Goal: Task Accomplishment & Management: Complete application form

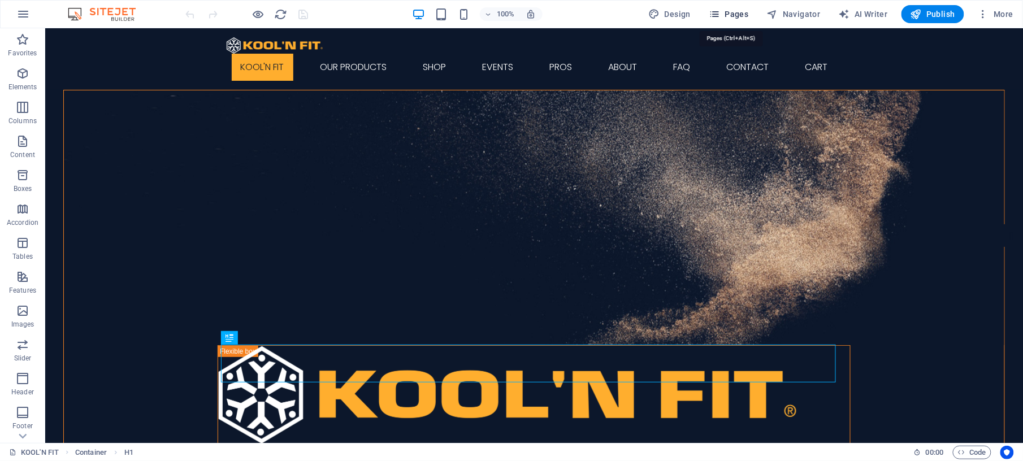
click at [740, 15] on span "Pages" at bounding box center [729, 13] width 40 height 11
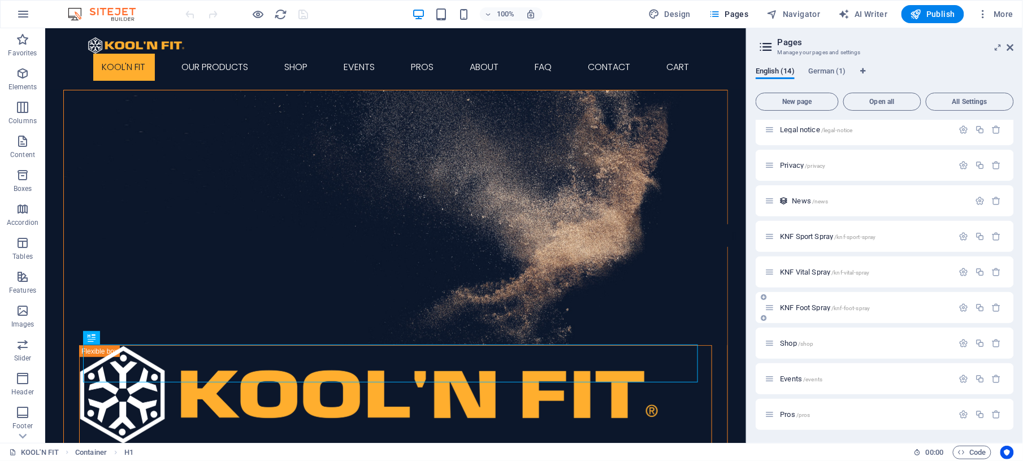
scroll to position [184, 0]
click at [794, 412] on span "Pros /pros" at bounding box center [795, 414] width 30 height 8
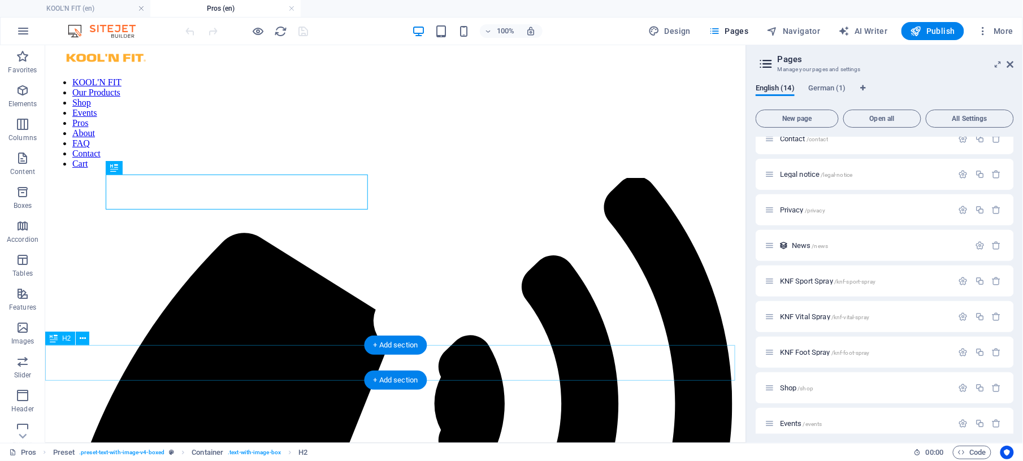
scroll to position [0, 0]
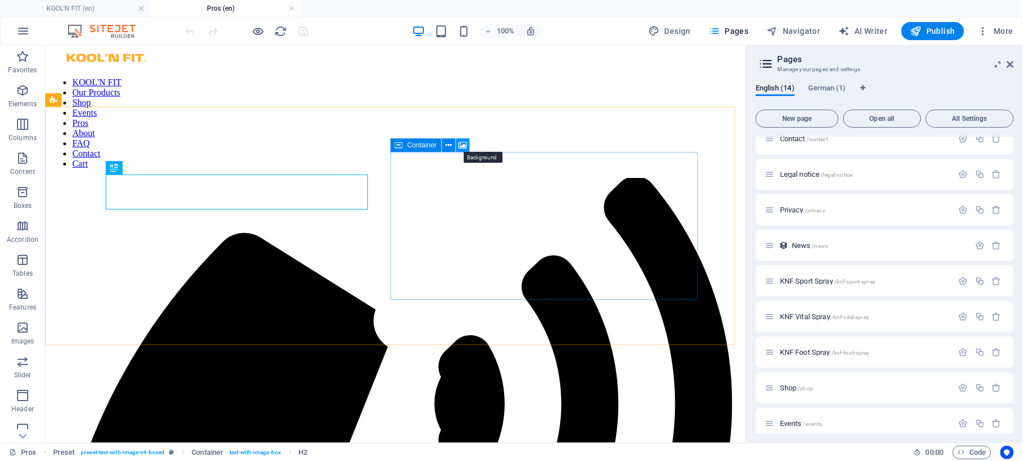
click at [463, 143] on icon at bounding box center [463, 146] width 8 height 12
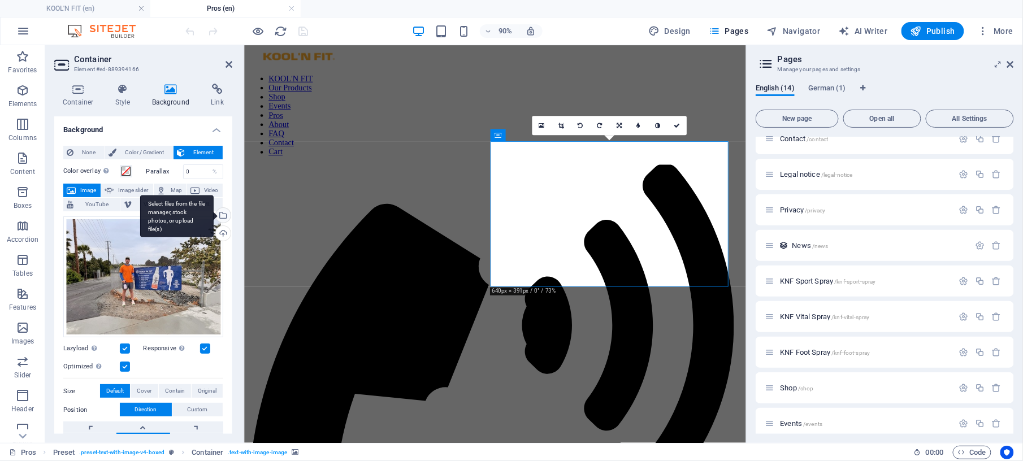
click at [219, 217] on div "Select files from the file manager, stock photos, or upload file(s)" at bounding box center [222, 216] width 17 height 17
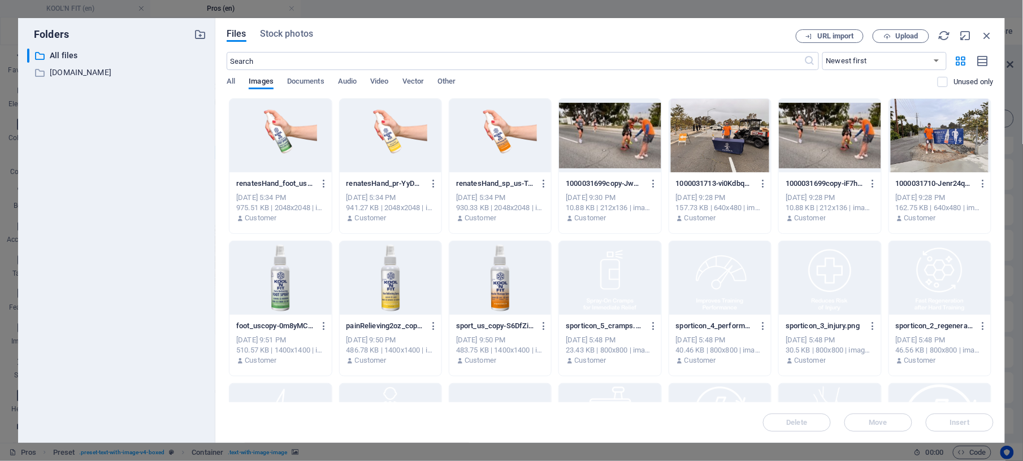
click at [643, 156] on div at bounding box center [610, 136] width 102 height 74
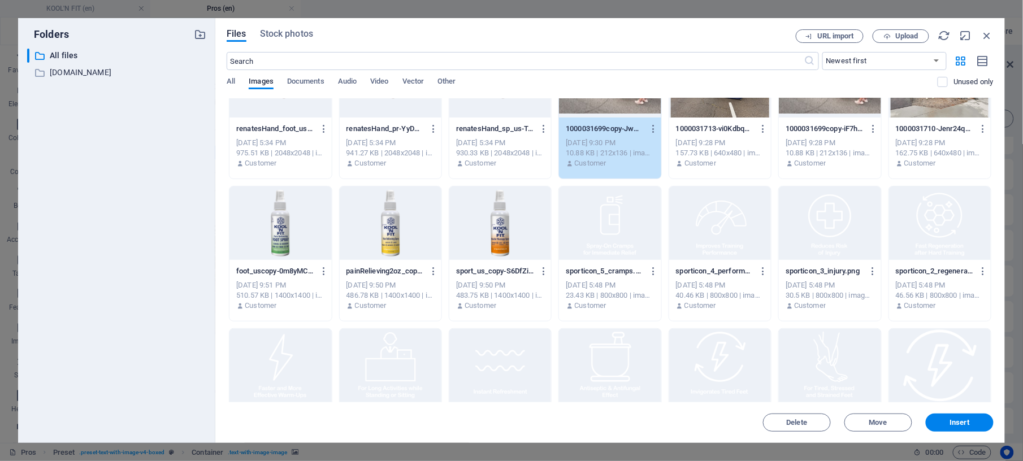
scroll to position [75, 0]
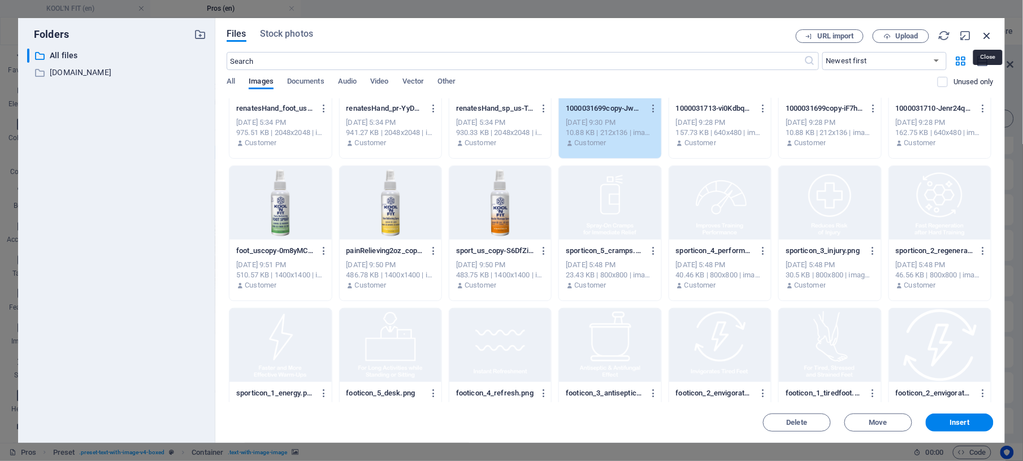
click at [985, 37] on icon "button" at bounding box center [988, 35] width 12 height 12
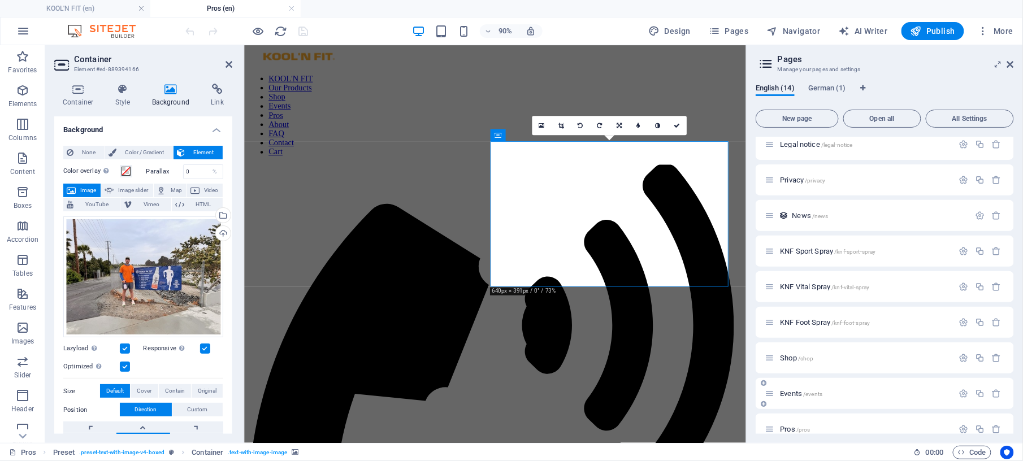
scroll to position [201, 0]
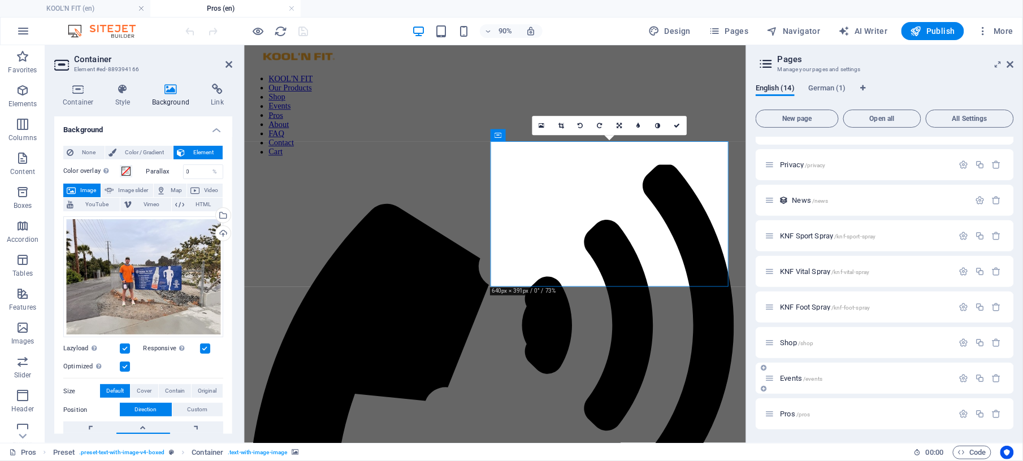
click at [806, 382] on div "Events /events" at bounding box center [859, 378] width 188 height 13
click at [802, 378] on span "Events /events" at bounding box center [801, 378] width 42 height 8
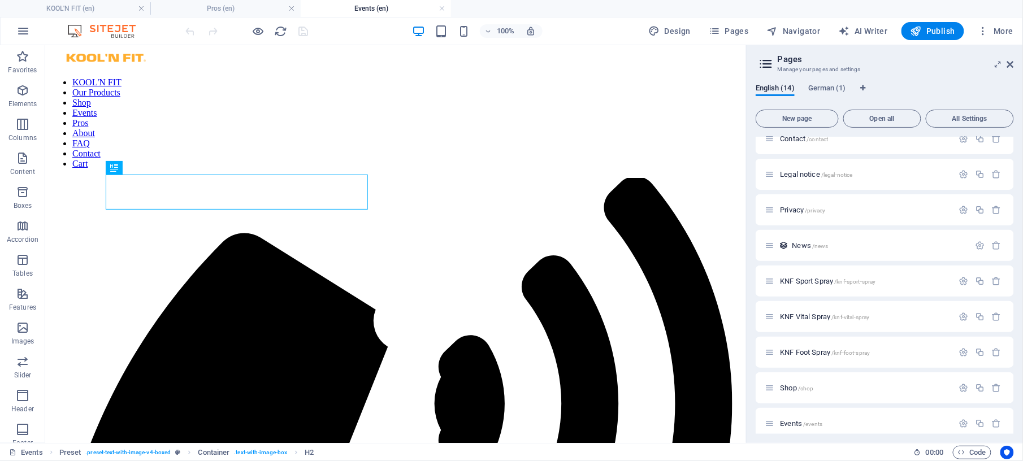
scroll to position [0, 0]
click at [462, 146] on icon at bounding box center [463, 146] width 8 height 12
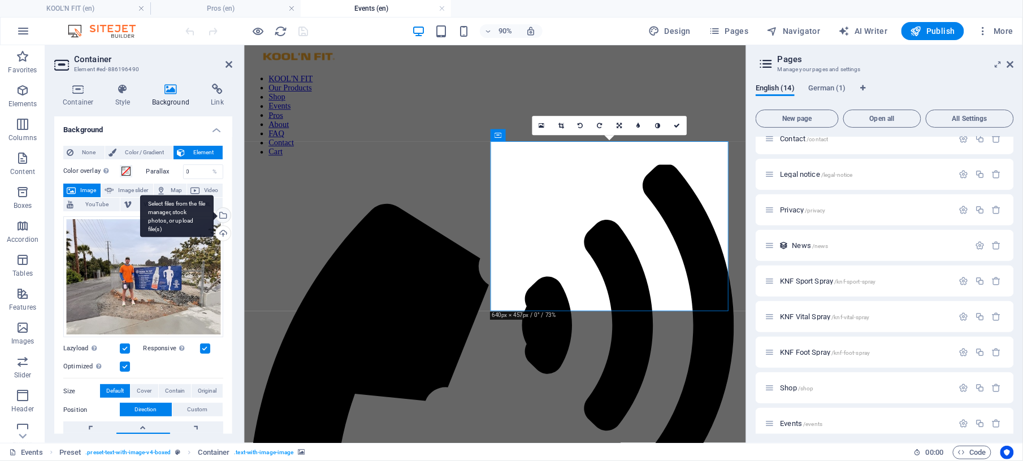
click at [220, 218] on div "Select files from the file manager, stock photos, or upload file(s)" at bounding box center [222, 216] width 17 height 17
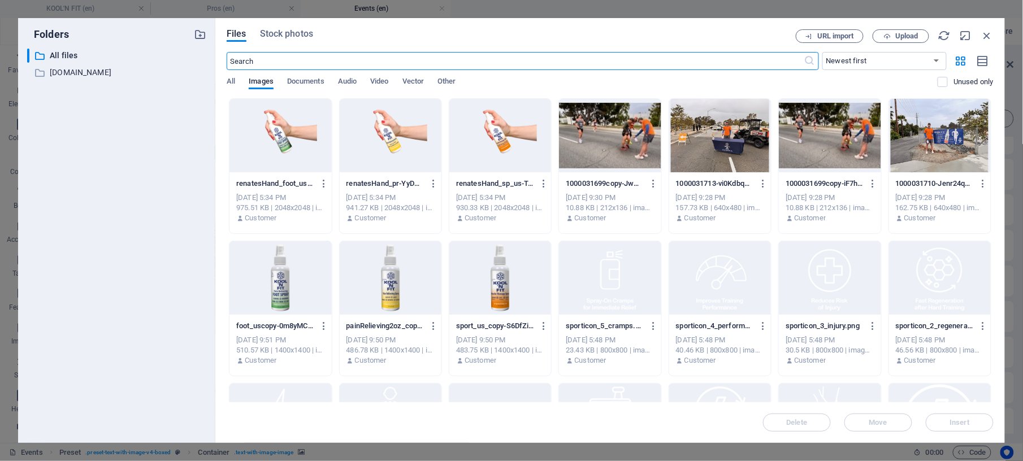
click at [616, 152] on div at bounding box center [610, 136] width 102 height 74
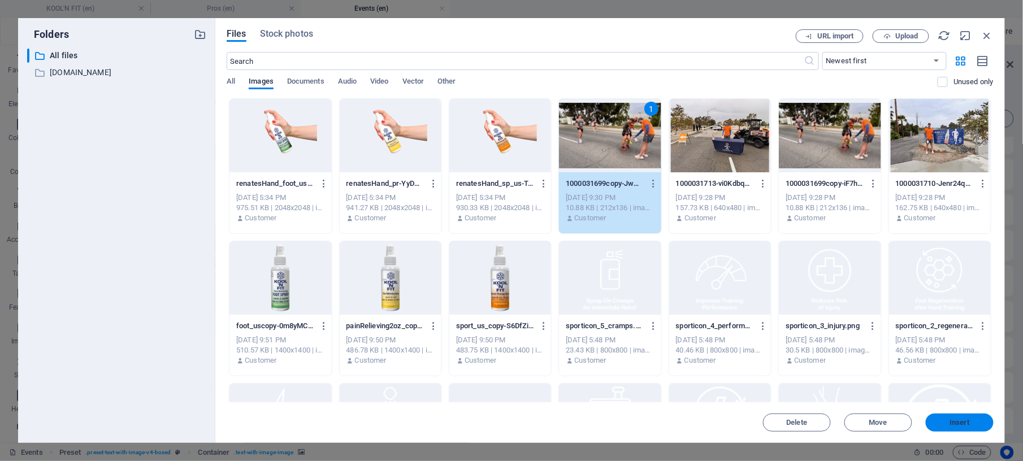
click at [947, 424] on span "Insert" at bounding box center [960, 423] width 59 height 7
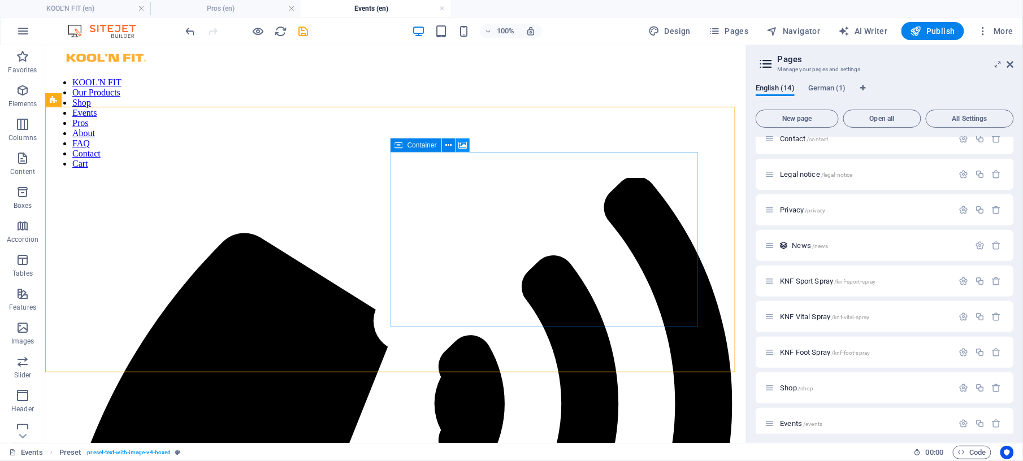
click at [461, 148] on icon at bounding box center [463, 146] width 8 height 12
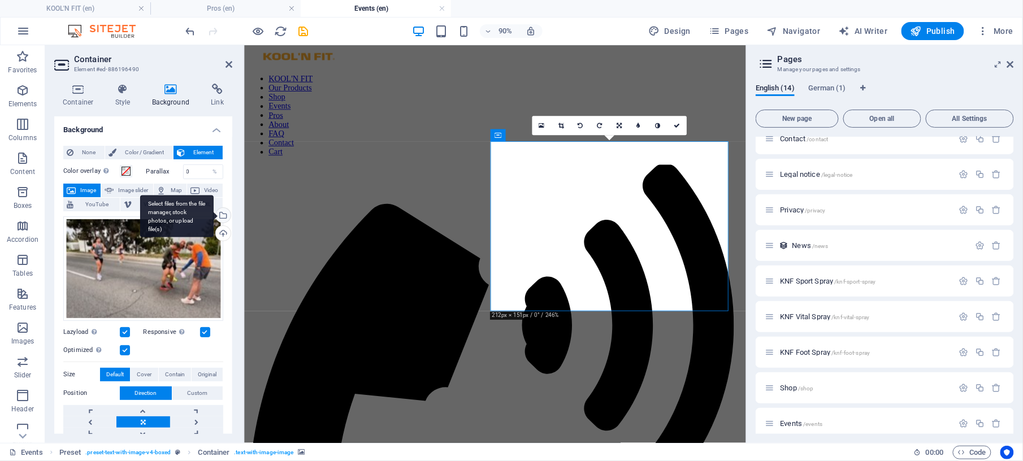
click at [214, 218] on div "Select files from the file manager, stock photos, or upload file(s)" at bounding box center [177, 216] width 74 height 42
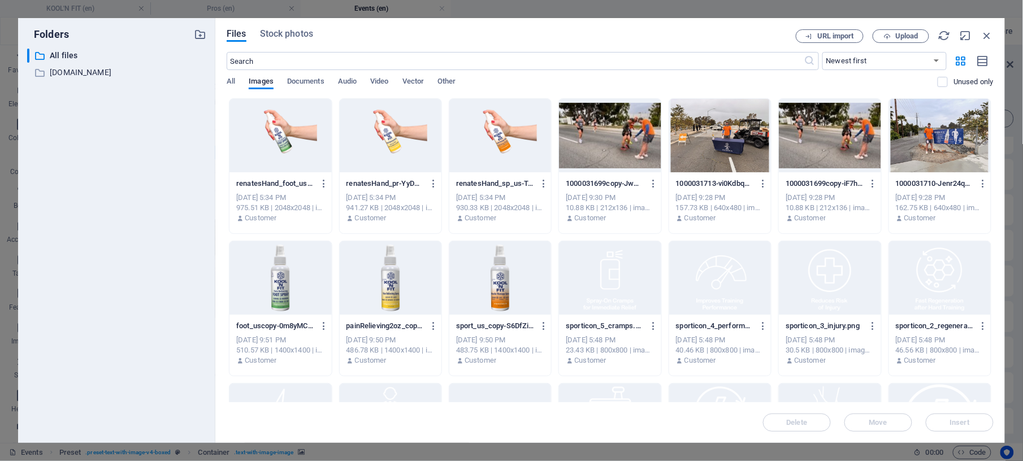
click at [833, 137] on div at bounding box center [830, 136] width 102 height 74
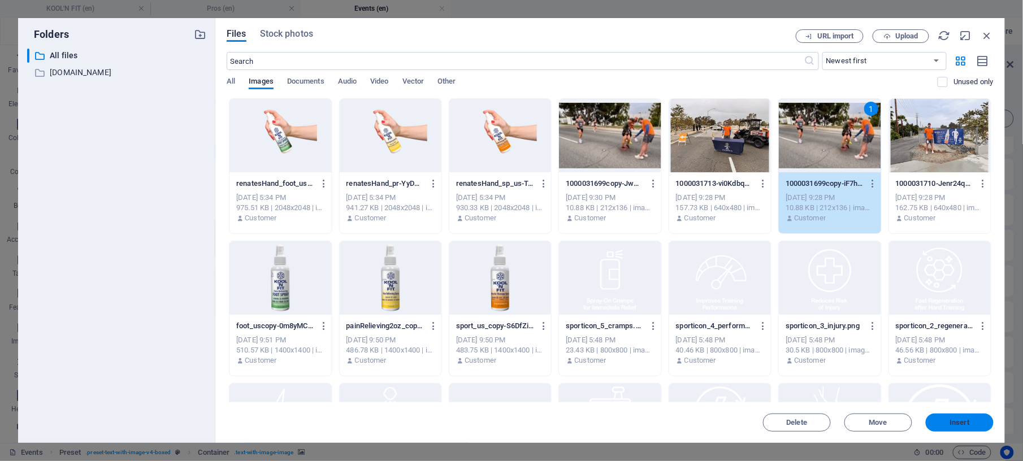
click at [955, 423] on span "Insert" at bounding box center [961, 423] width 20 height 7
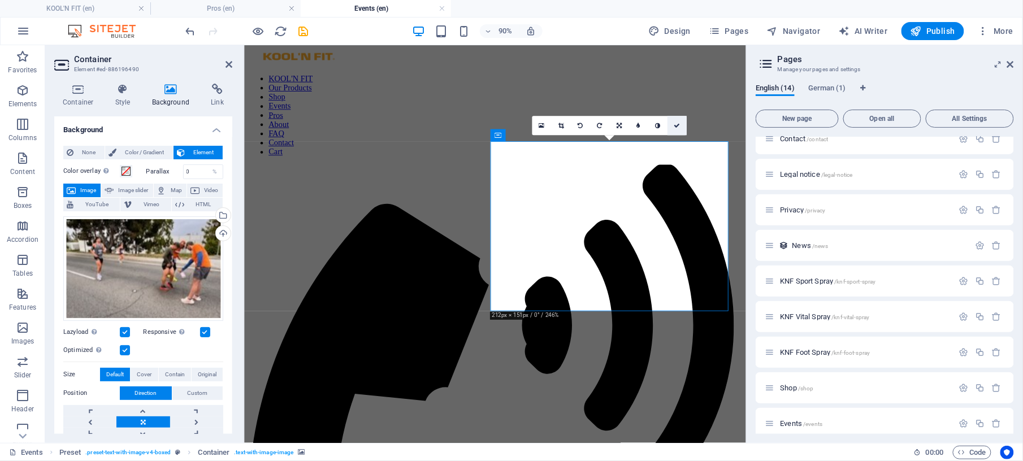
click at [679, 121] on link at bounding box center [677, 125] width 19 height 19
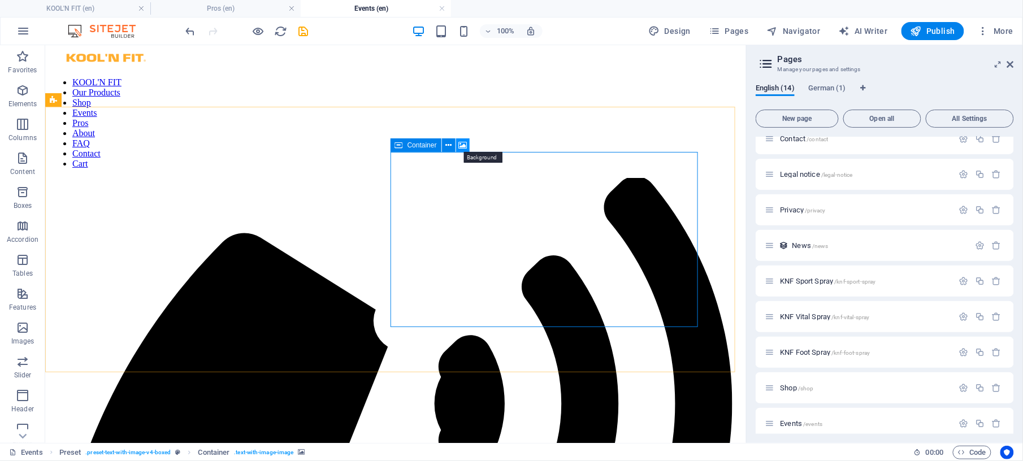
click at [460, 143] on icon at bounding box center [463, 146] width 8 height 12
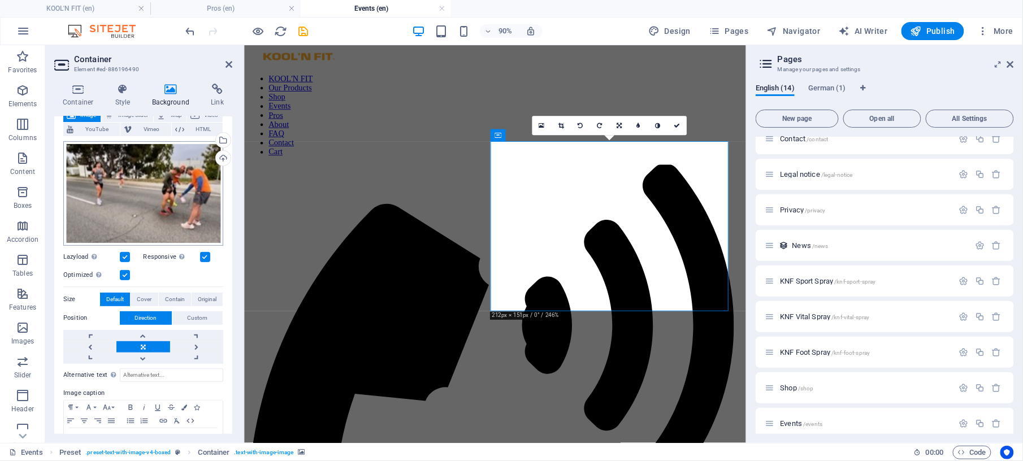
scroll to position [112, 0]
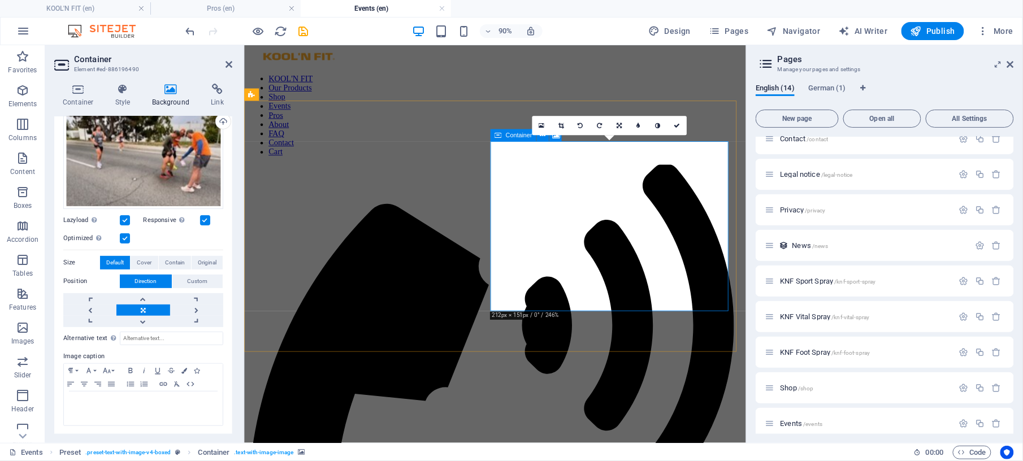
click at [506, 136] on span "Container" at bounding box center [519, 135] width 27 height 6
click at [545, 123] on link at bounding box center [541, 125] width 19 height 19
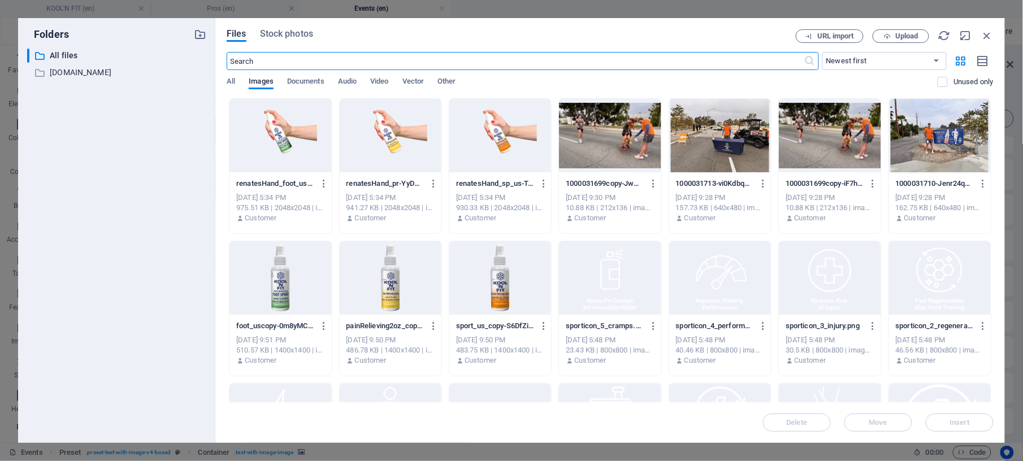
click at [625, 131] on div at bounding box center [610, 136] width 102 height 74
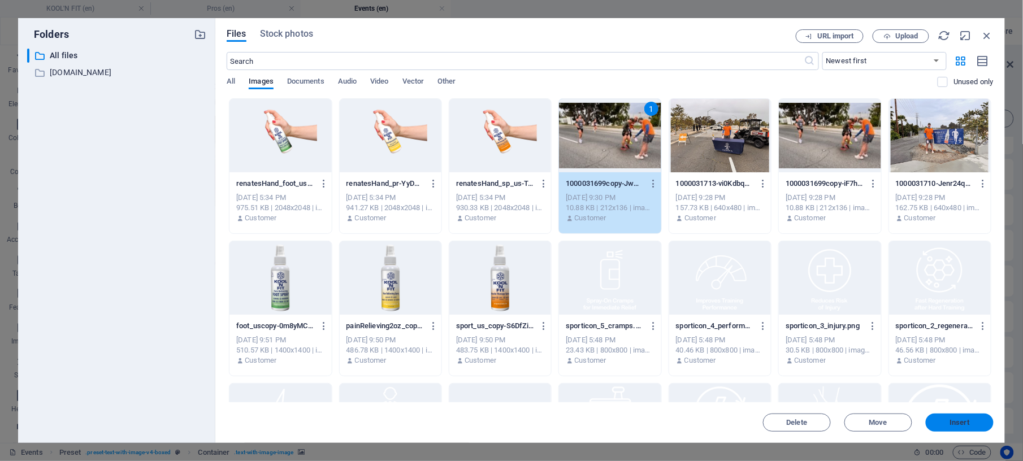
click at [964, 420] on span "Insert" at bounding box center [961, 423] width 20 height 7
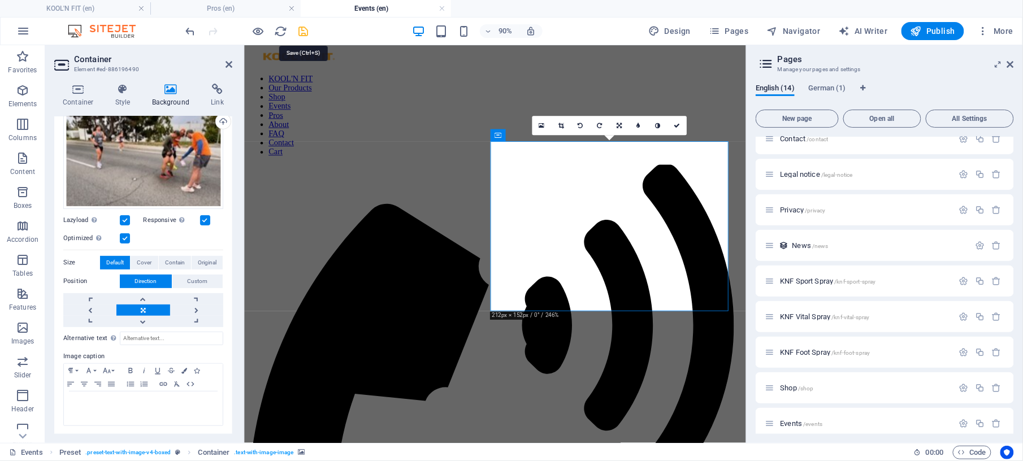
click at [306, 33] on icon "save" at bounding box center [303, 31] width 13 height 13
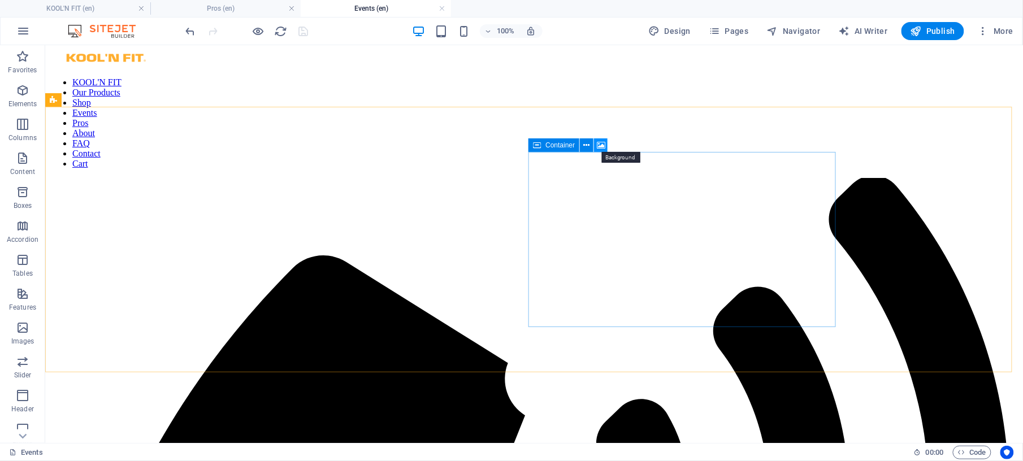
click at [605, 147] on icon at bounding box center [601, 146] width 8 height 12
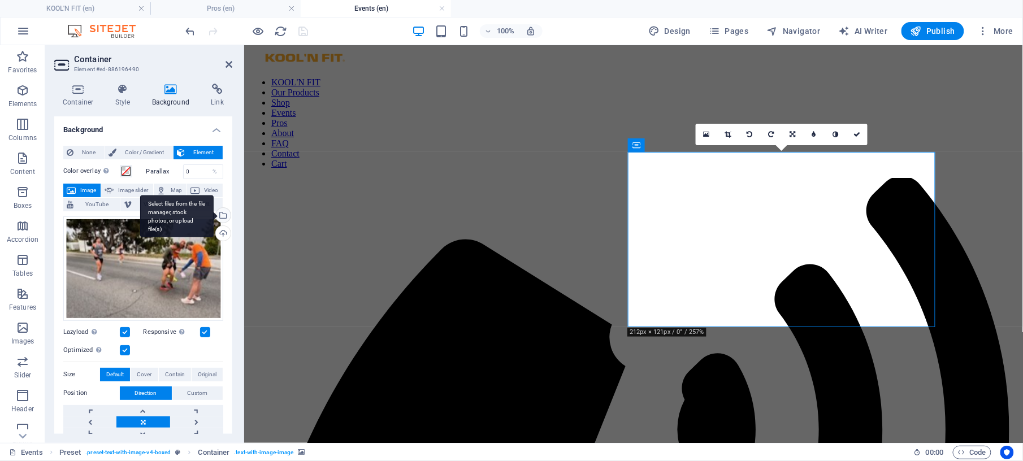
click at [223, 215] on div "Select files from the file manager, stock photos, or upload file(s)" at bounding box center [222, 216] width 17 height 17
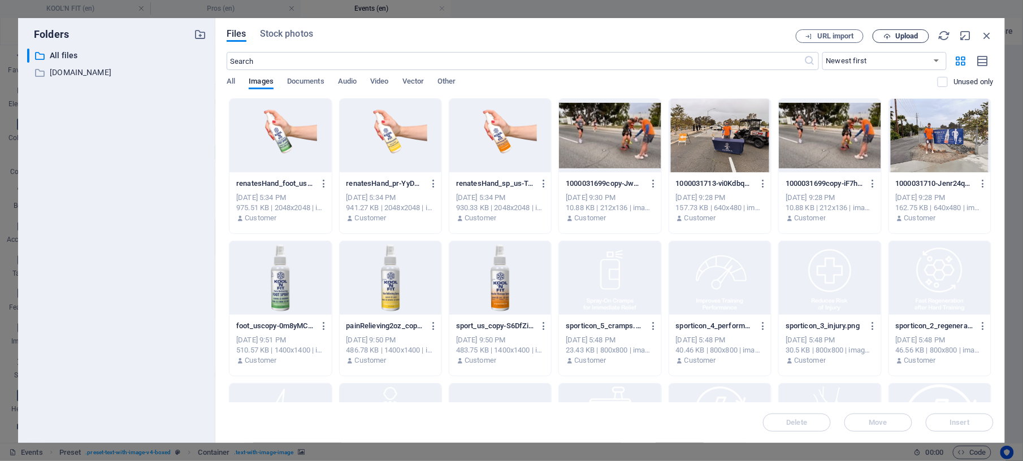
click at [897, 37] on span "Upload" at bounding box center [907, 36] width 23 height 7
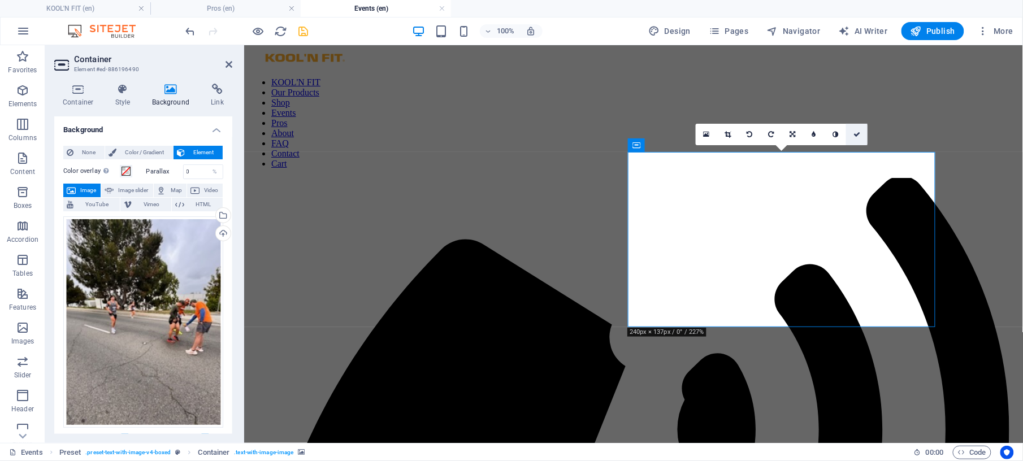
click at [858, 130] on link at bounding box center [856, 134] width 21 height 21
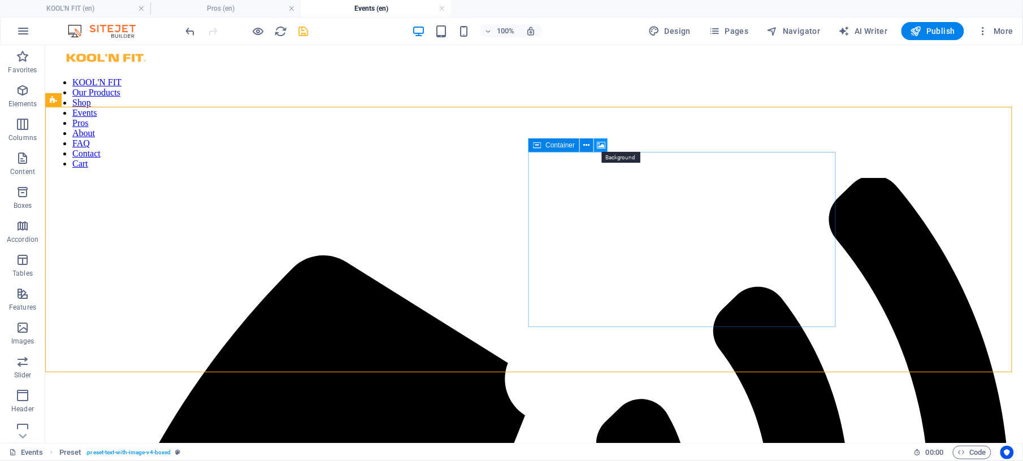
click at [604, 147] on icon at bounding box center [601, 146] width 8 height 12
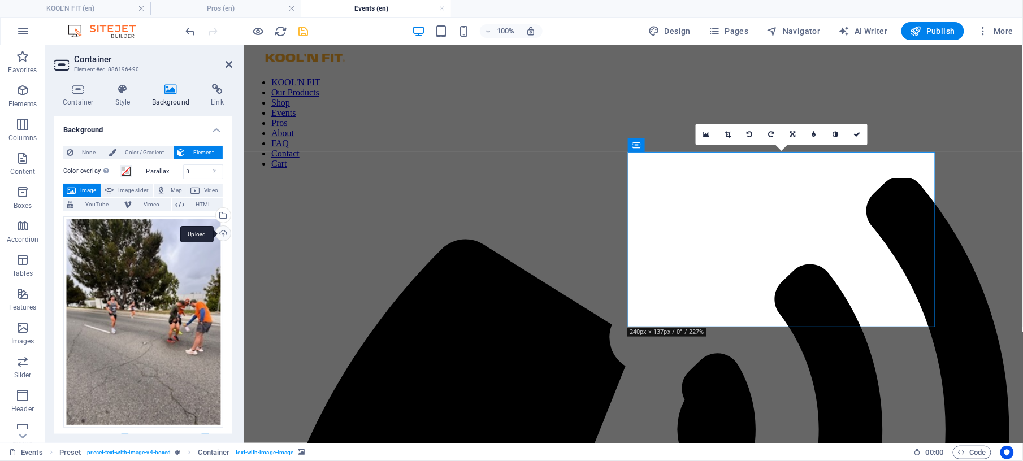
click at [218, 231] on div "Upload" at bounding box center [222, 234] width 17 height 17
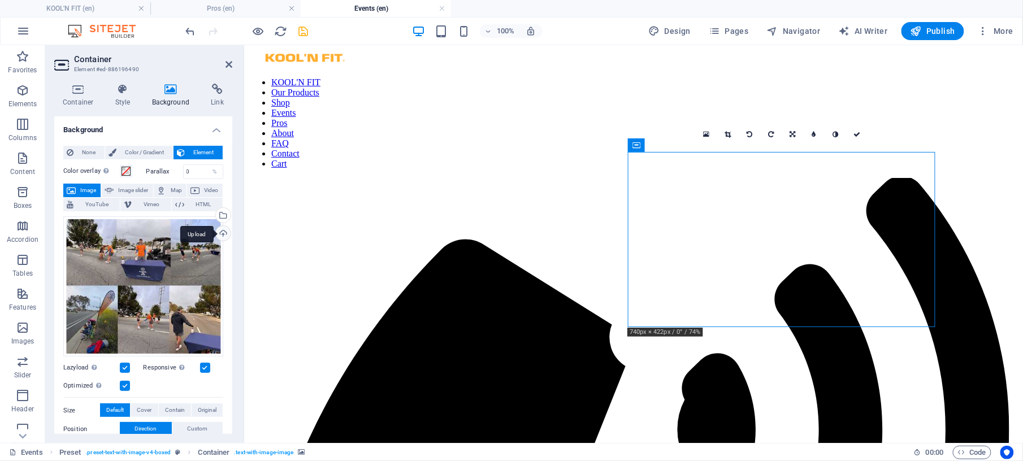
click at [222, 234] on div "Upload" at bounding box center [222, 234] width 17 height 17
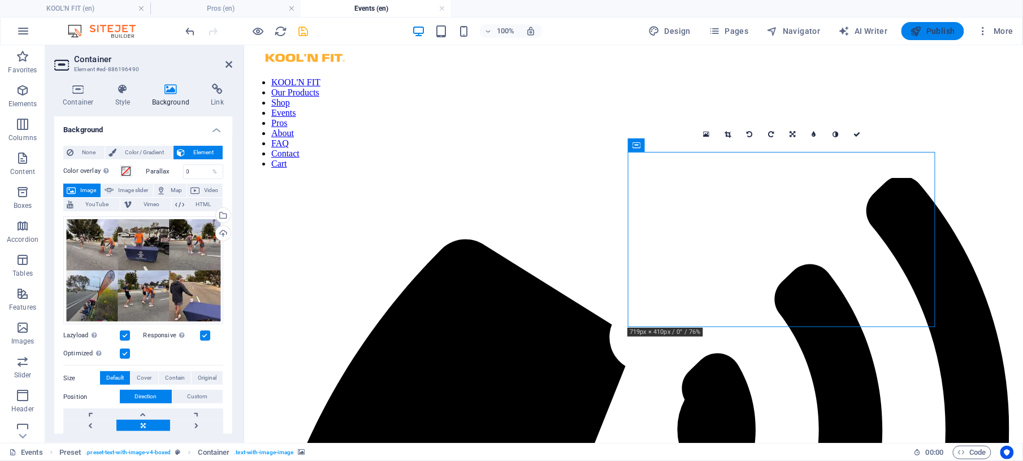
click at [932, 34] on span "Publish" at bounding box center [933, 30] width 45 height 11
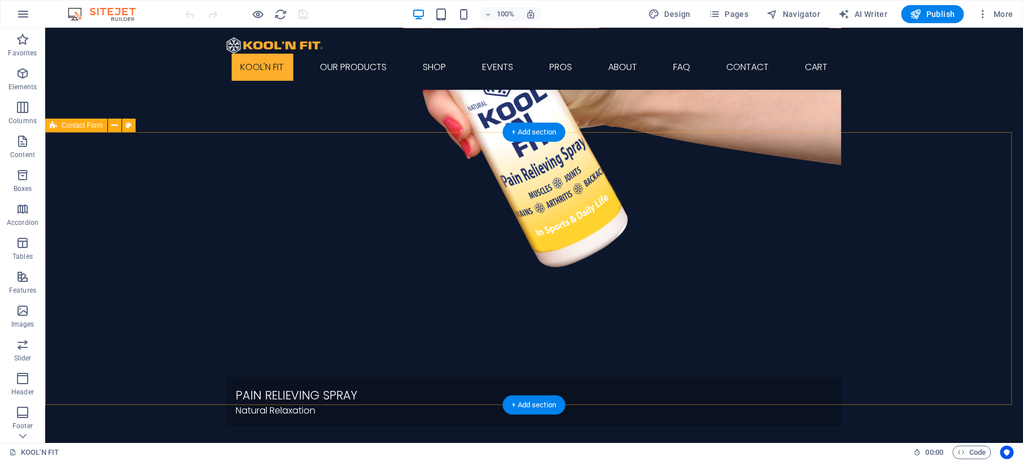
scroll to position [1508, 0]
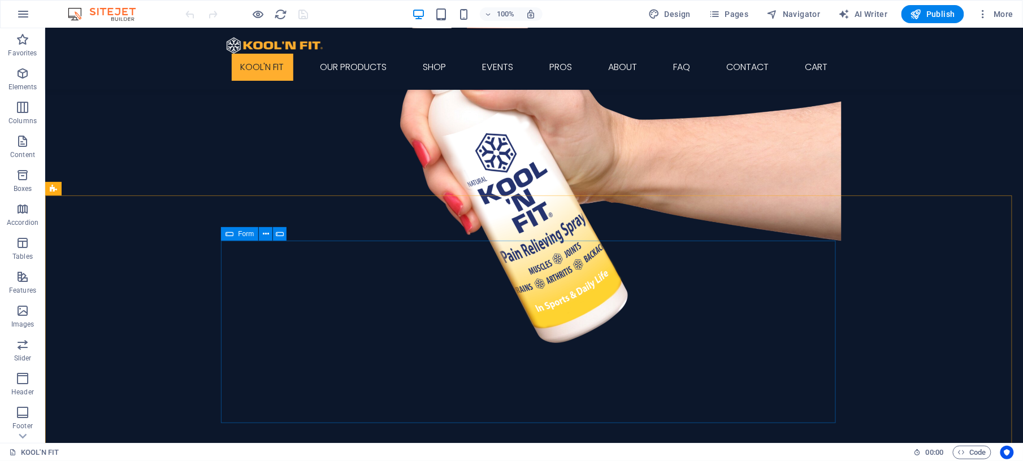
click at [229, 234] on icon at bounding box center [230, 234] width 8 height 14
click at [240, 233] on span "Form" at bounding box center [246, 234] width 16 height 7
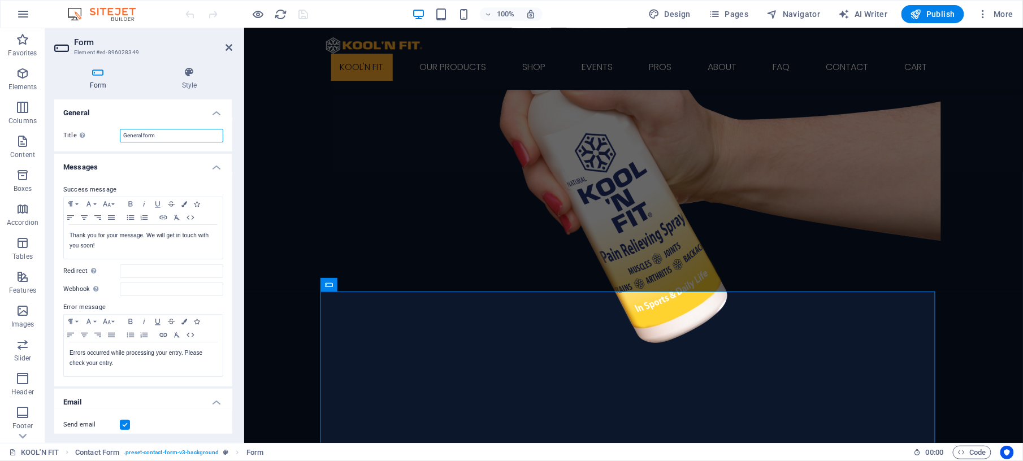
drag, startPoint x: 167, startPoint y: 136, endPoint x: 114, endPoint y: 136, distance: 53.7
click at [114, 136] on div "Title Define a name for the form. General form" at bounding box center [143, 136] width 160 height 14
type input "C"
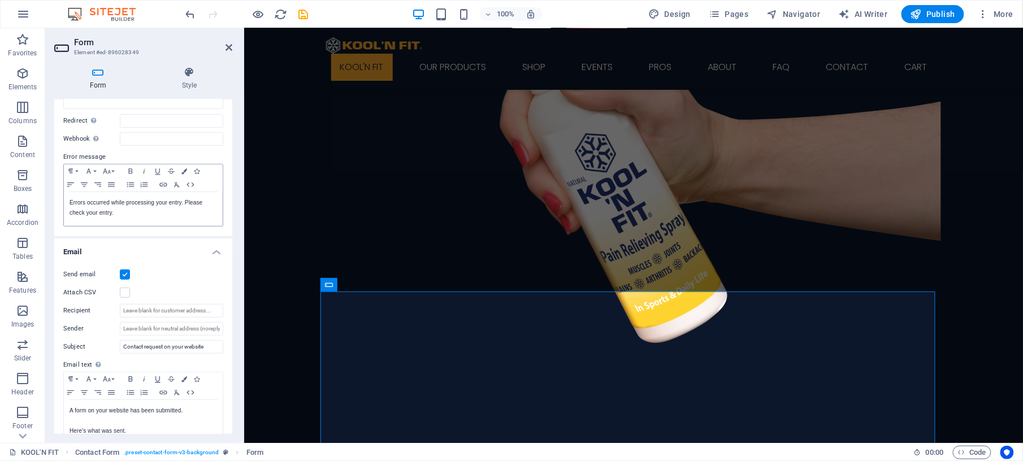
scroll to position [226, 0]
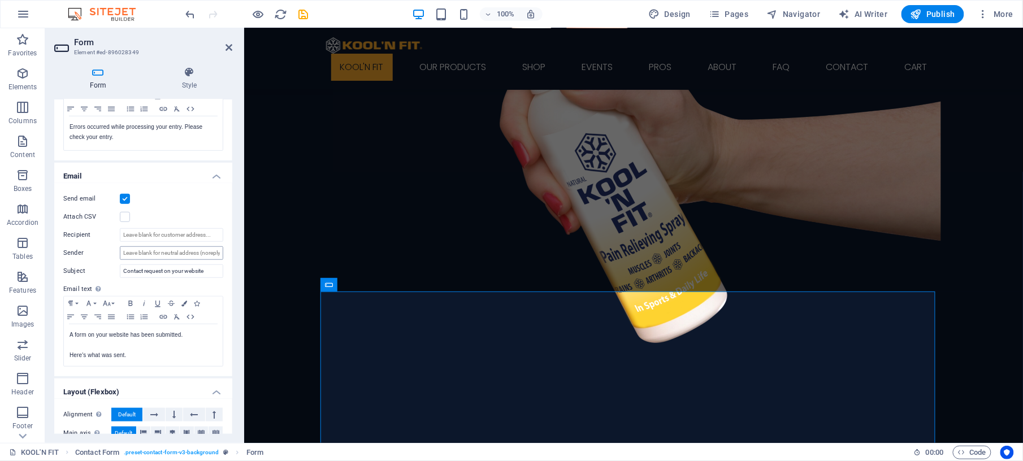
type input "Contact Form"
click at [166, 254] on input "Sender" at bounding box center [171, 254] width 103 height 14
drag, startPoint x: 202, startPoint y: 251, endPoint x: 0, endPoint y: 225, distance: 204.1
click at [202, 251] on input "Sender" at bounding box center [171, 254] width 103 height 14
click at [147, 270] on input "Contact request on your website" at bounding box center [171, 272] width 103 height 14
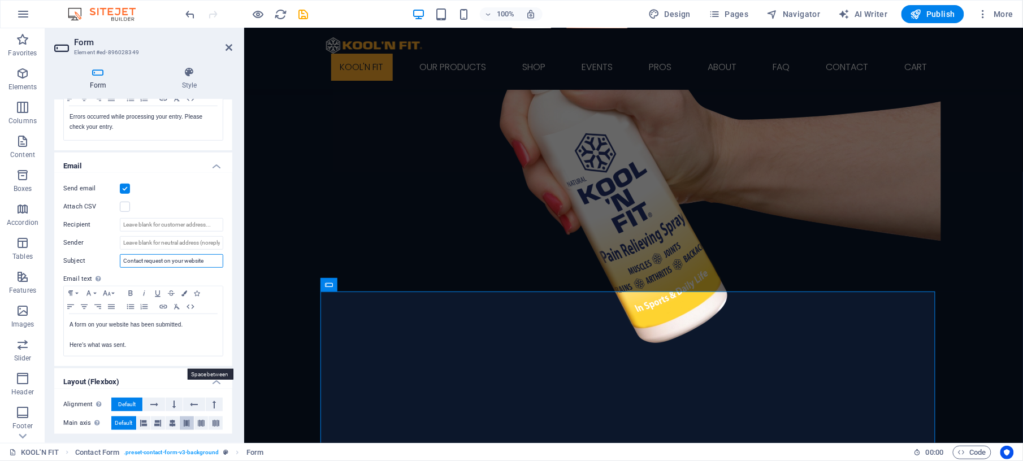
scroll to position [223, 0]
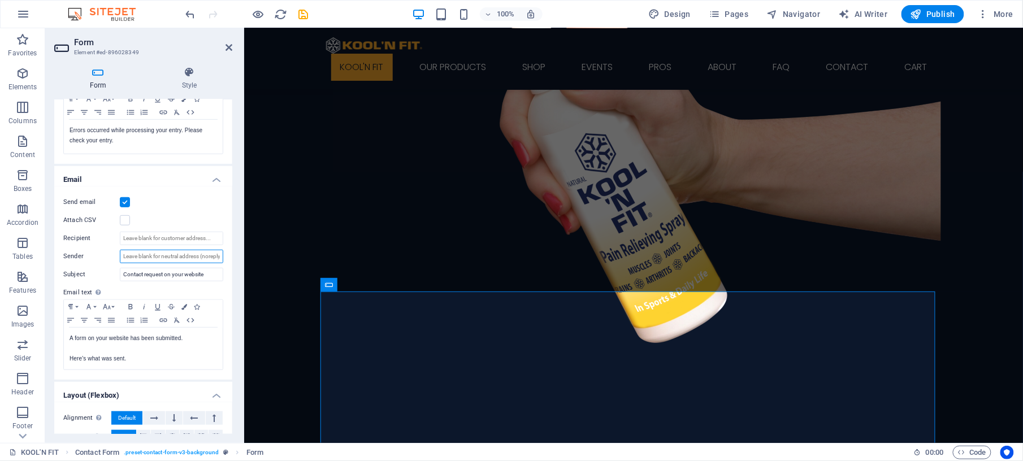
click at [202, 254] on input "Sender" at bounding box center [171, 257] width 103 height 14
click at [170, 254] on input "Sender" at bounding box center [171, 257] width 103 height 14
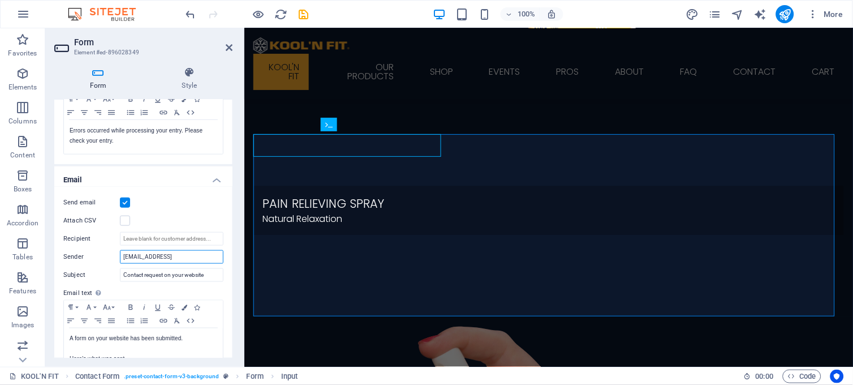
scroll to position [1669, 0]
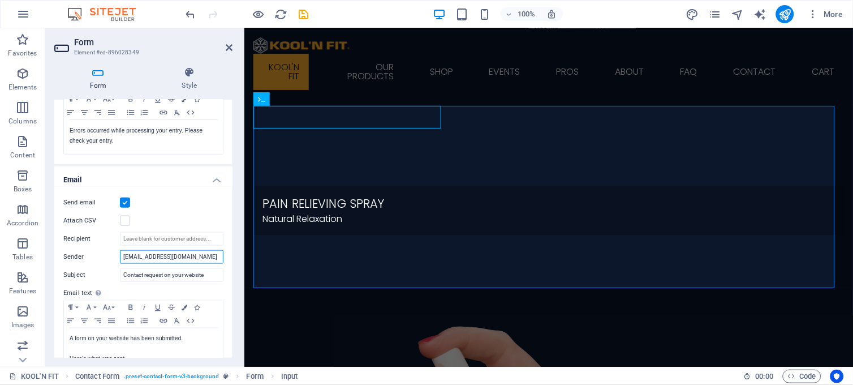
type input "lanikbaroody@gmail.com"
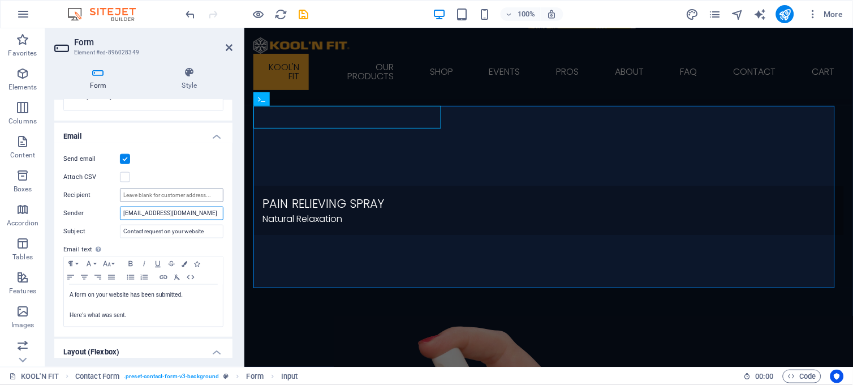
scroll to position [313, 0]
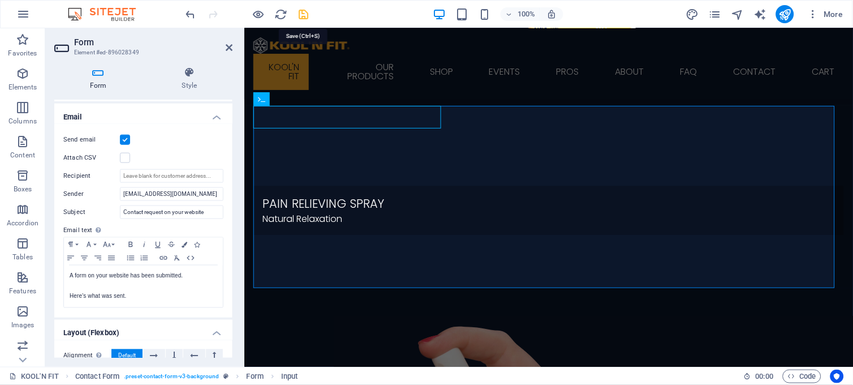
click at [307, 15] on icon "save" at bounding box center [303, 14] width 13 height 13
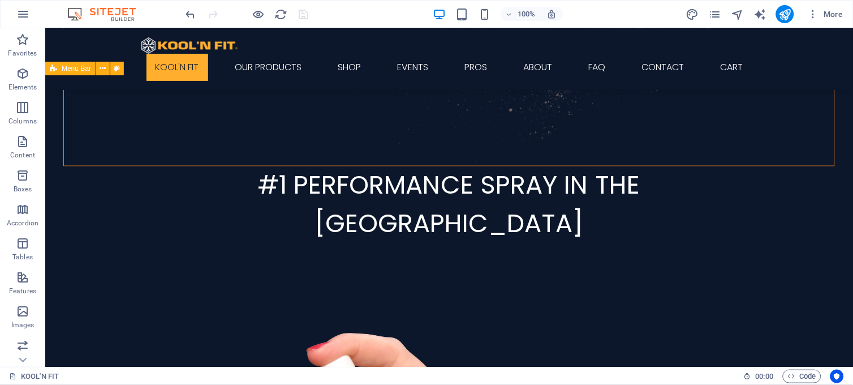
scroll to position [411, 0]
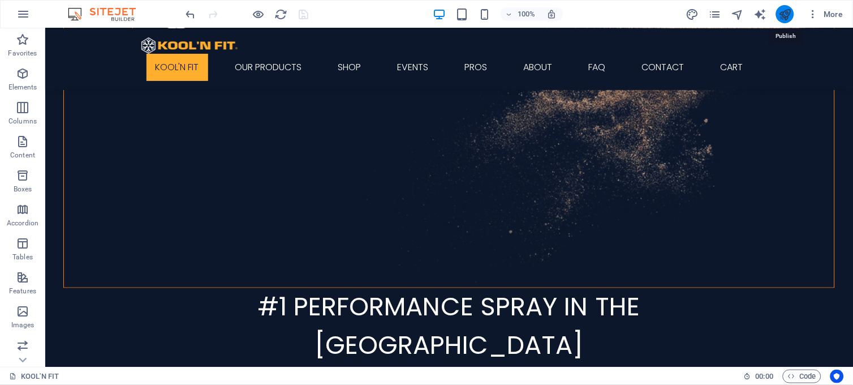
click at [786, 18] on icon "publish" at bounding box center [784, 14] width 13 height 13
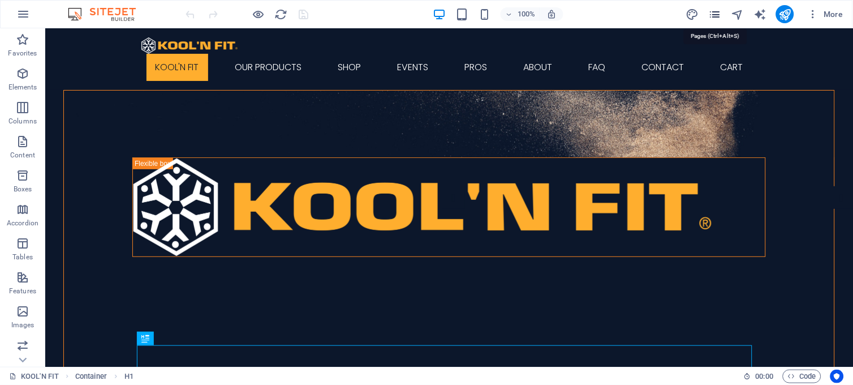
click at [715, 13] on icon "pages" at bounding box center [714, 14] width 13 height 13
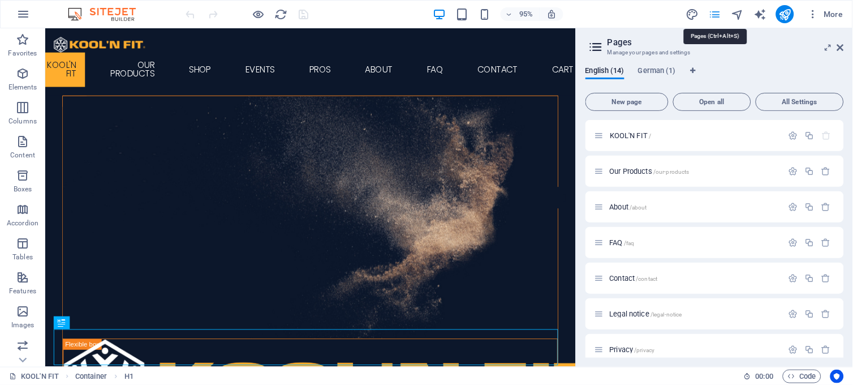
click at [717, 17] on icon "pages" at bounding box center [714, 14] width 13 height 13
click at [843, 46] on icon at bounding box center [840, 47] width 7 height 9
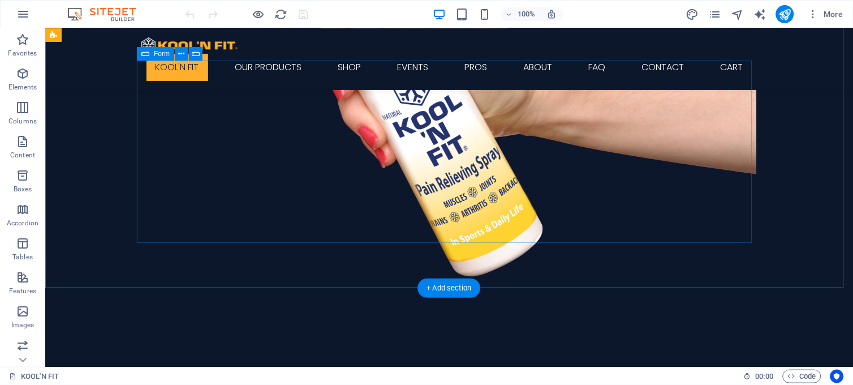
scroll to position [1570, 0]
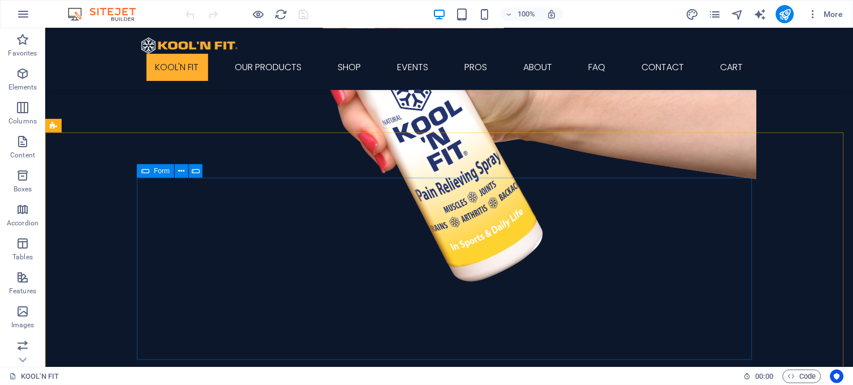
click at [145, 171] on icon at bounding box center [145, 171] width 8 height 14
click at [154, 171] on span "Form" at bounding box center [162, 170] width 16 height 7
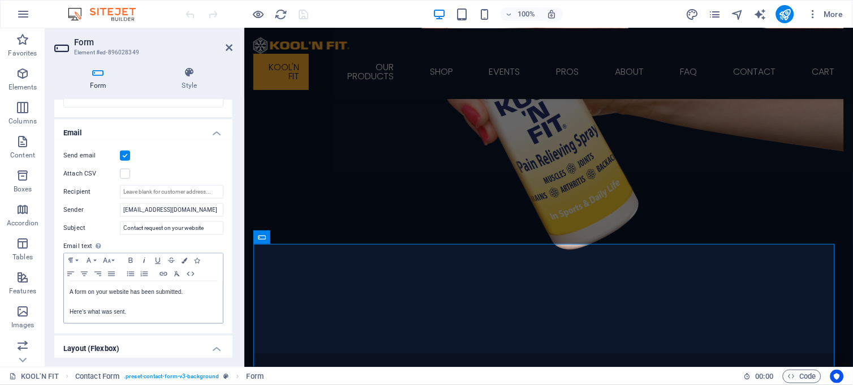
scroll to position [251, 0]
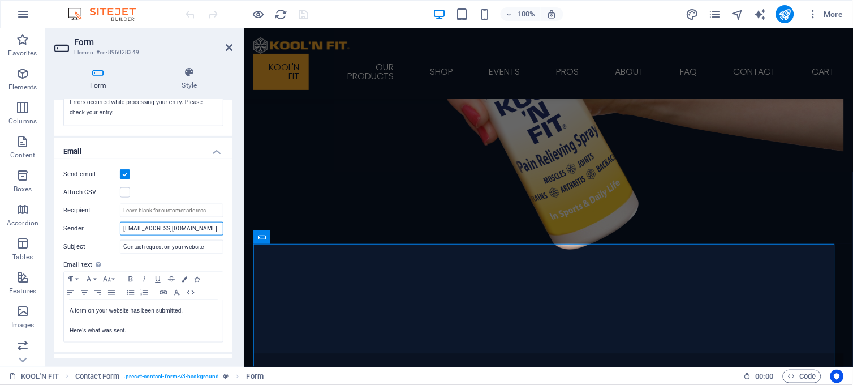
drag, startPoint x: 193, startPoint y: 227, endPoint x: 110, endPoint y: 227, distance: 83.1
click at [110, 227] on div "Sender lanikbaroody@gmail.com" at bounding box center [143, 229] width 160 height 14
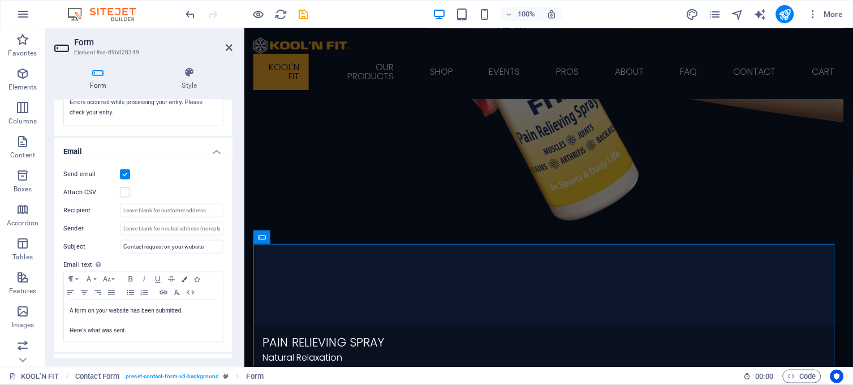
click at [190, 176] on div "Send email" at bounding box center [143, 174] width 160 height 14
click at [306, 17] on icon "save" at bounding box center [303, 14] width 13 height 13
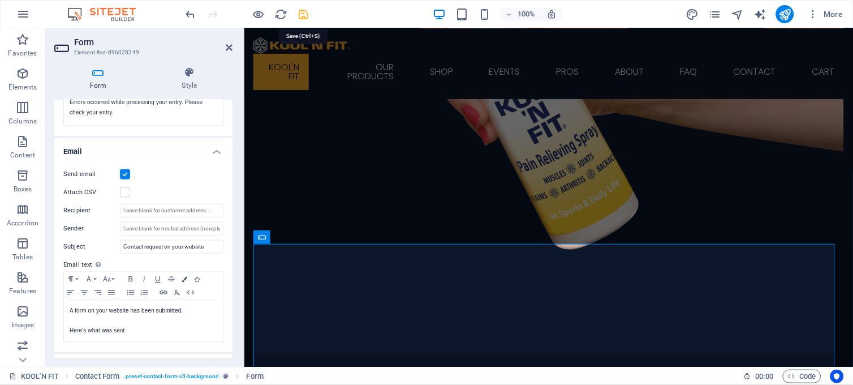
scroll to position [1570, 0]
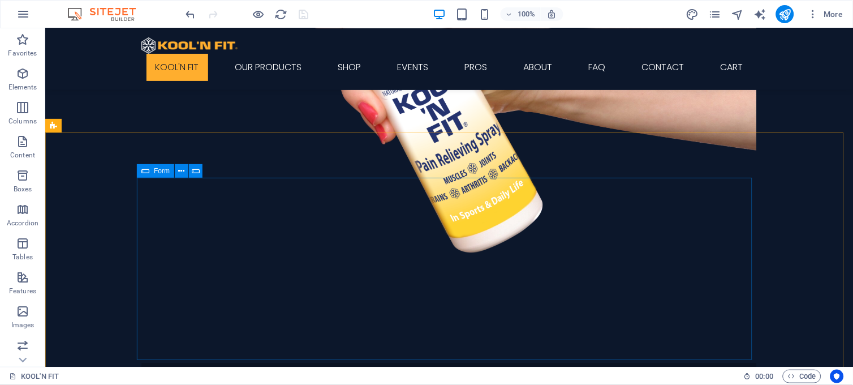
click at [157, 171] on span "Form" at bounding box center [162, 170] width 16 height 7
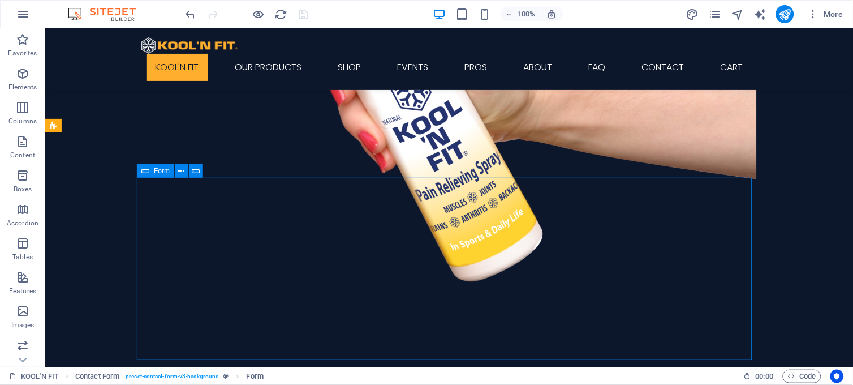
scroll to position [1530, 0]
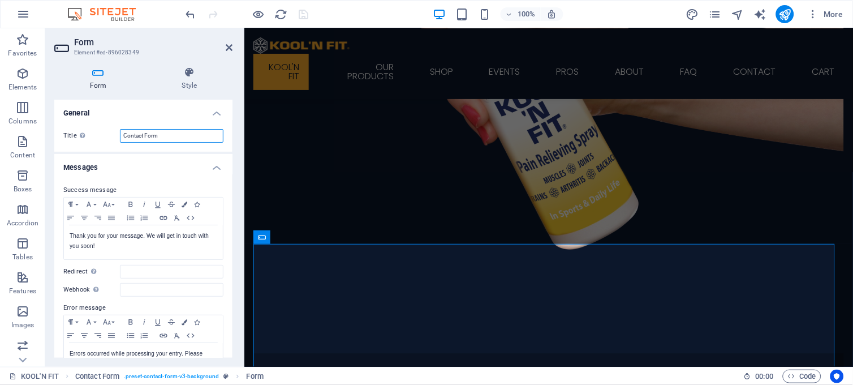
click at [122, 132] on input "Contact Form" at bounding box center [171, 136] width 103 height 14
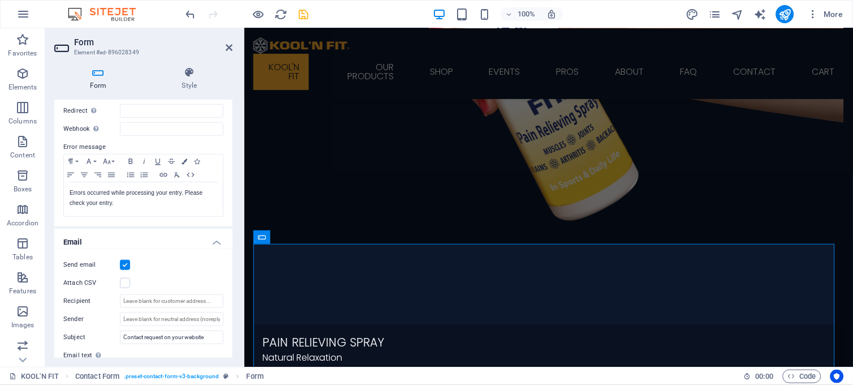
scroll to position [188, 0]
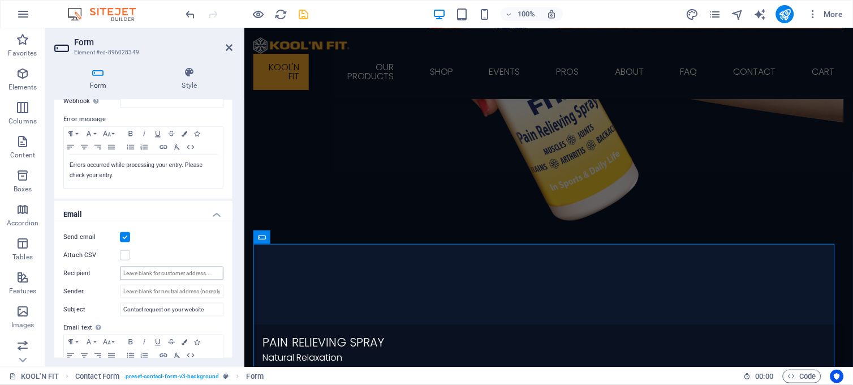
type input "Kool'N Fit Contact Form"
click at [136, 270] on input "Recipient" at bounding box center [171, 273] width 103 height 14
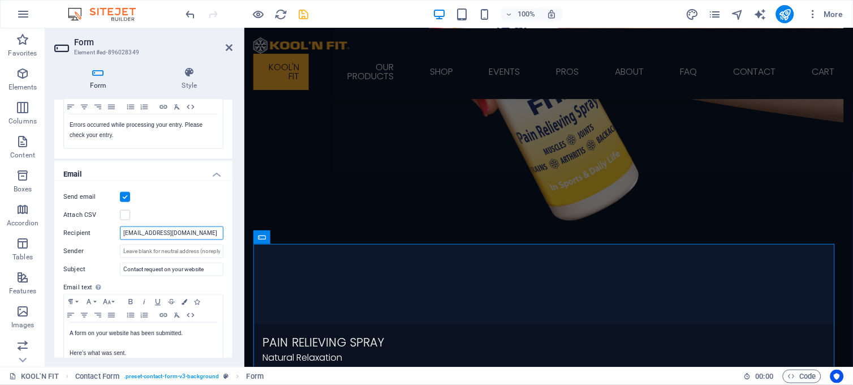
scroll to position [251, 0]
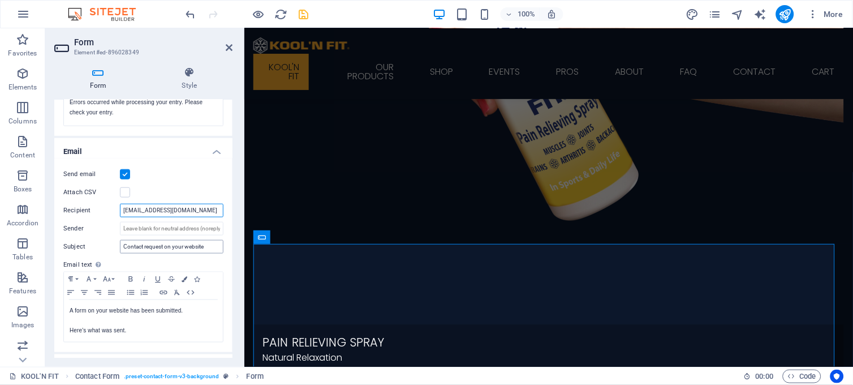
type input "lanikbaroody@gmail.com"
drag, startPoint x: 205, startPoint y: 247, endPoint x: 145, endPoint y: 248, distance: 60.5
click at [145, 248] on input "Contact request on your website" at bounding box center [171, 247] width 103 height 14
click at [121, 247] on input "Contact Form Submission" at bounding box center [171, 247] width 103 height 14
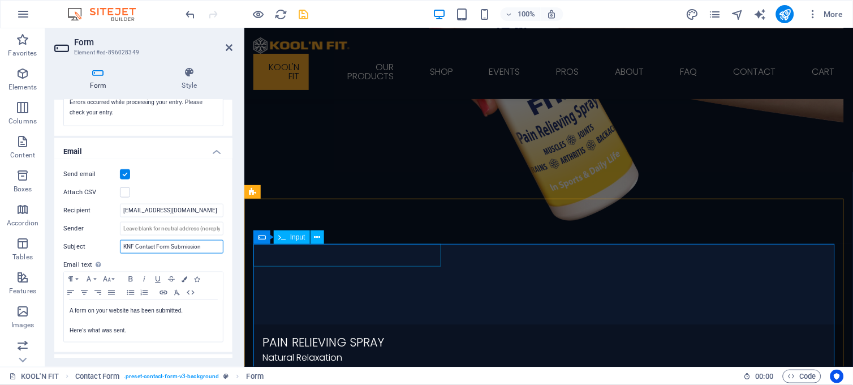
type input "KNF Contact Form Submission"
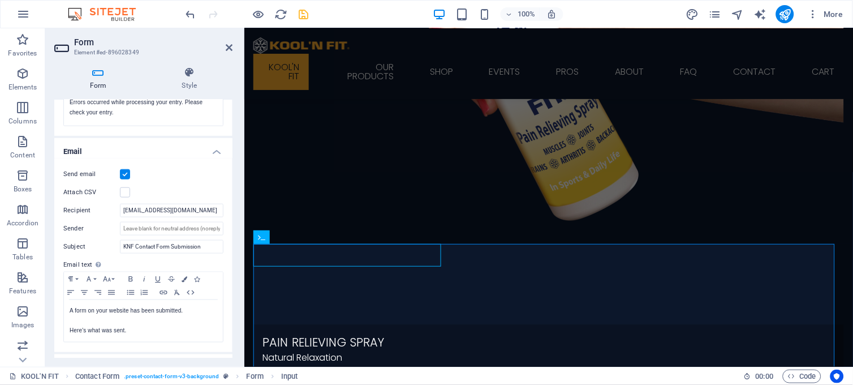
click at [180, 181] on div "Send email Attach CSV Recipient lanikbaroody@gmail.com Sender Subject KNF Conta…" at bounding box center [143, 254] width 178 height 193
click at [307, 8] on icon "save" at bounding box center [303, 14] width 13 height 13
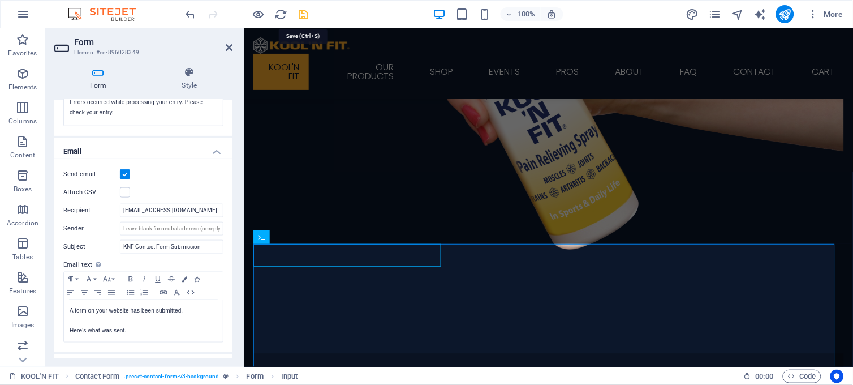
scroll to position [1570, 0]
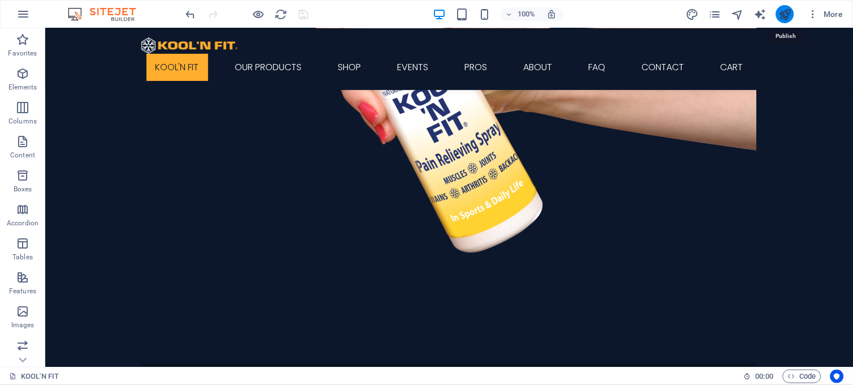
click at [783, 17] on icon "publish" at bounding box center [784, 14] width 13 height 13
